Goal: Task Accomplishment & Management: Manage account settings

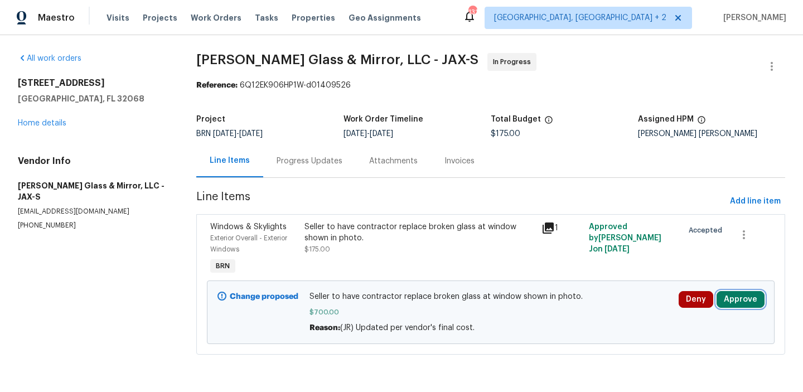
click at [730, 300] on button "Approve" at bounding box center [740, 299] width 48 height 17
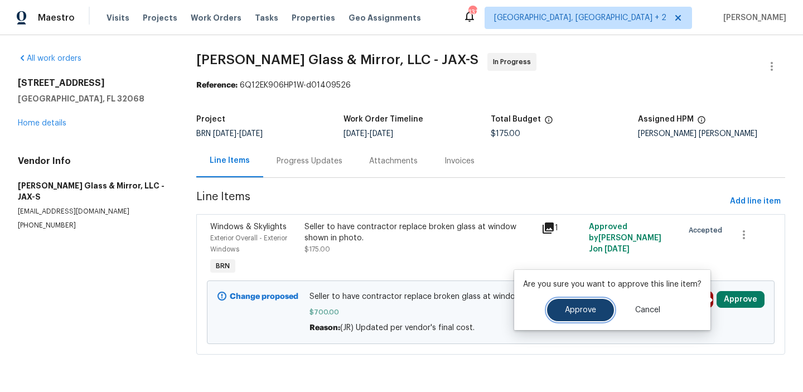
click at [571, 312] on span "Approve" at bounding box center [580, 310] width 31 height 8
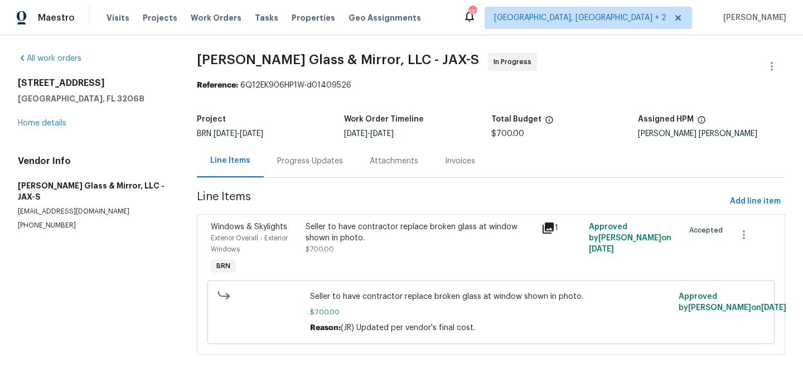
click at [467, 162] on div "Invoices" at bounding box center [460, 161] width 30 height 11
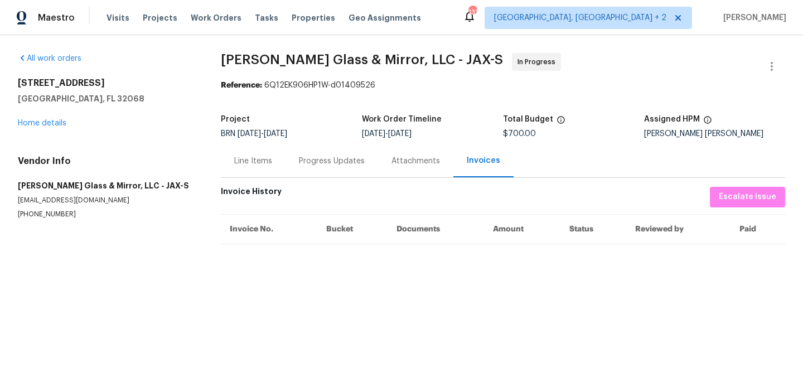
click at [249, 167] on div "Line Items" at bounding box center [253, 160] width 65 height 33
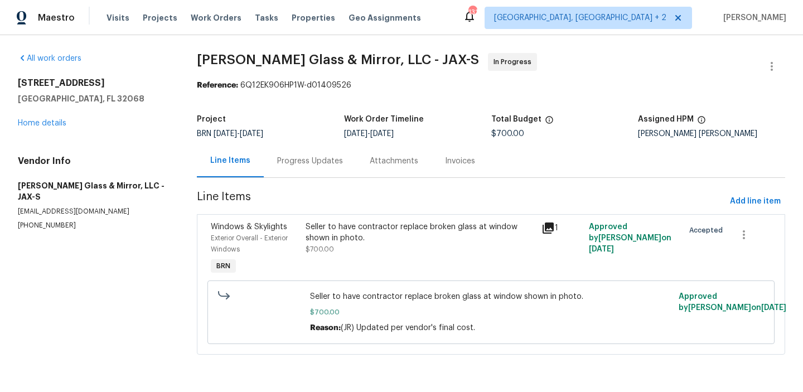
click at [284, 150] on div "Progress Updates" at bounding box center [310, 160] width 93 height 33
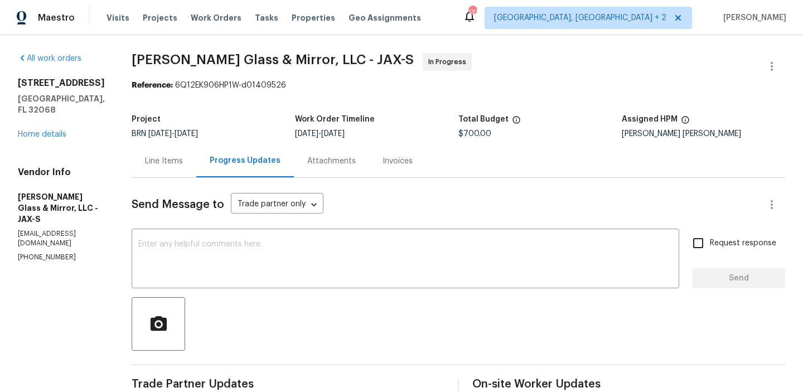
scroll to position [289, 0]
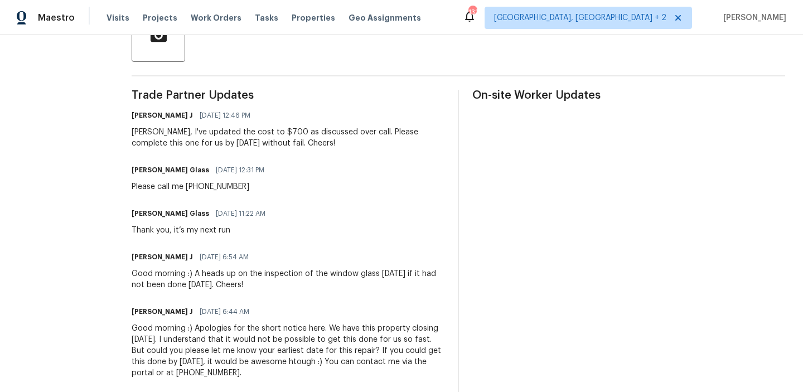
click at [303, 197] on div "Trade Partner Updates [PERSON_NAME] J [DATE] 12:46 PM [PERSON_NAME], I've updat…" at bounding box center [288, 241] width 313 height 302
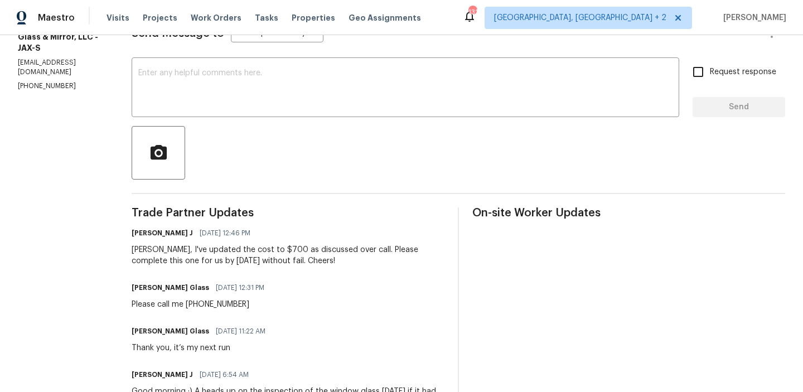
scroll to position [89, 0]
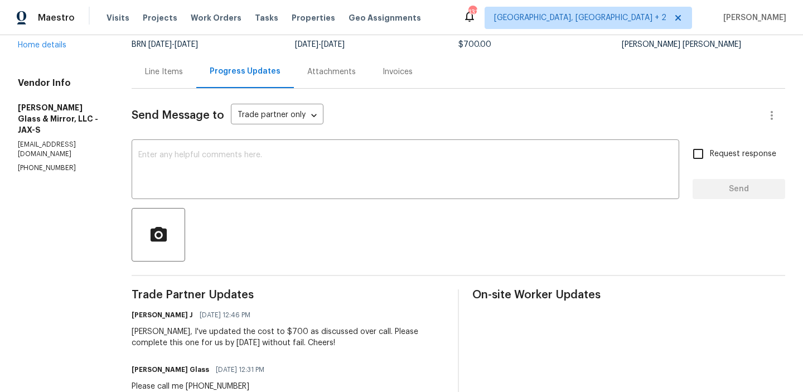
click at [159, 75] on div "Line Items" at bounding box center [164, 71] width 38 height 11
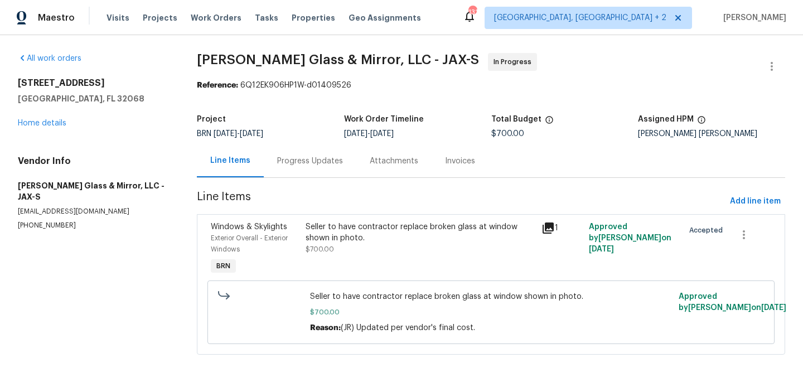
click at [420, 230] on div "Seller to have contractor replace broken glass at window shown in photo." at bounding box center [420, 232] width 230 height 22
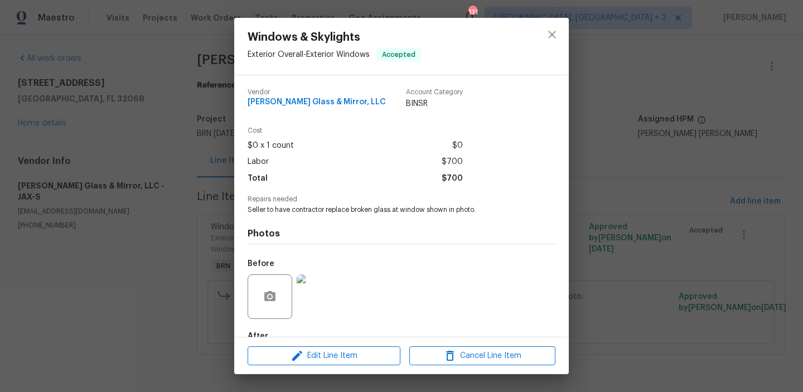
scroll to position [66, 0]
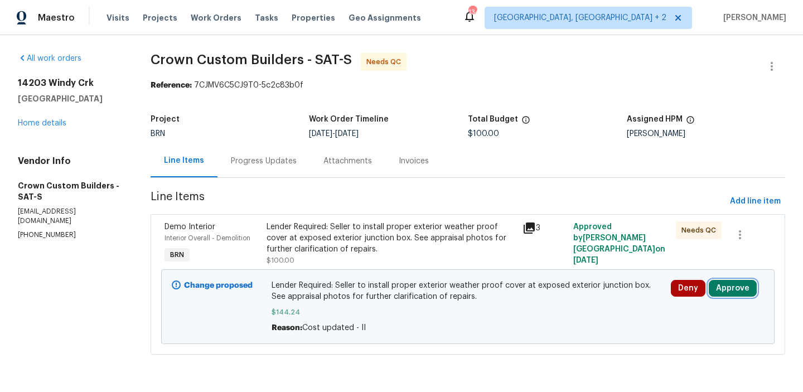
click at [736, 289] on button "Approve" at bounding box center [732, 288] width 48 height 17
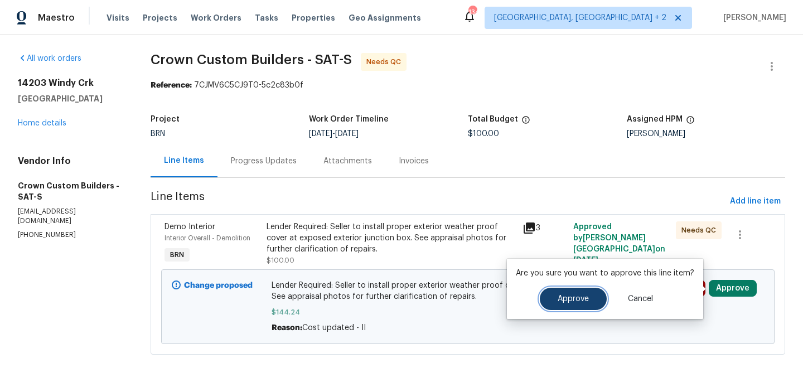
click at [575, 302] on span "Approve" at bounding box center [572, 299] width 31 height 8
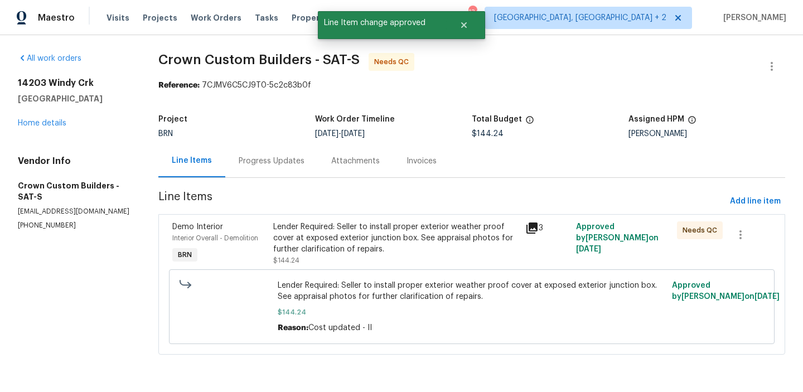
click at [279, 160] on div "Progress Updates" at bounding box center [272, 161] width 66 height 11
